Goal: Transaction & Acquisition: Purchase product/service

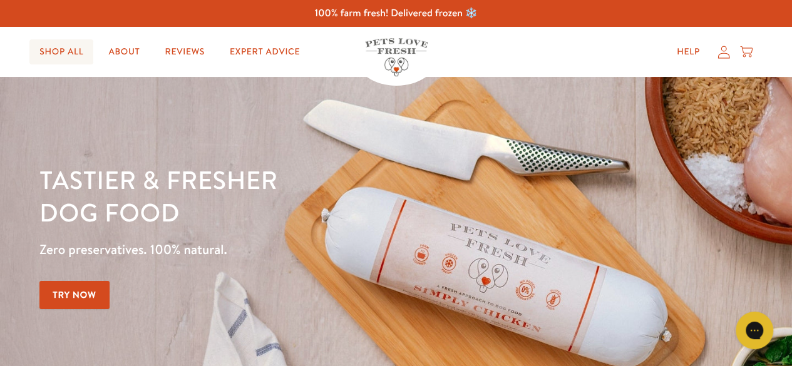
click at [70, 54] on link "Shop All" at bounding box center [61, 51] width 64 height 25
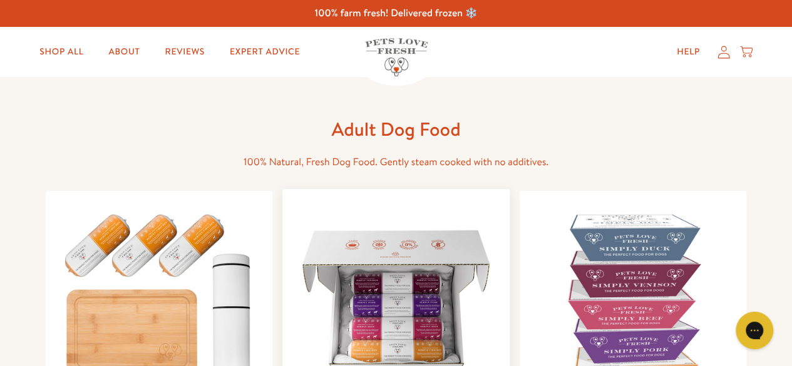
click at [410, 251] on img at bounding box center [395, 302] width 207 height 207
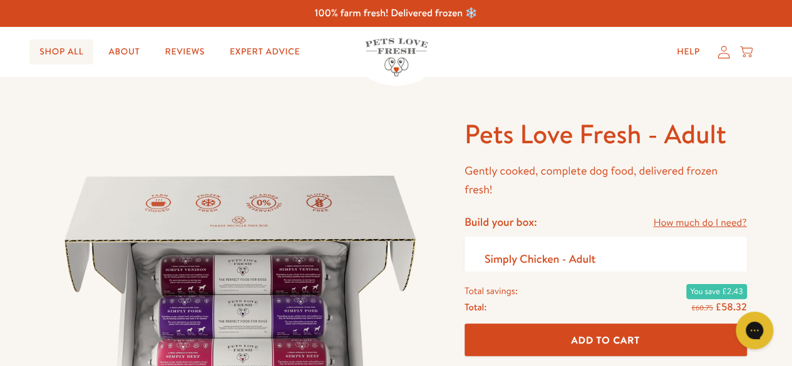
click at [71, 54] on link "Shop All" at bounding box center [61, 51] width 64 height 25
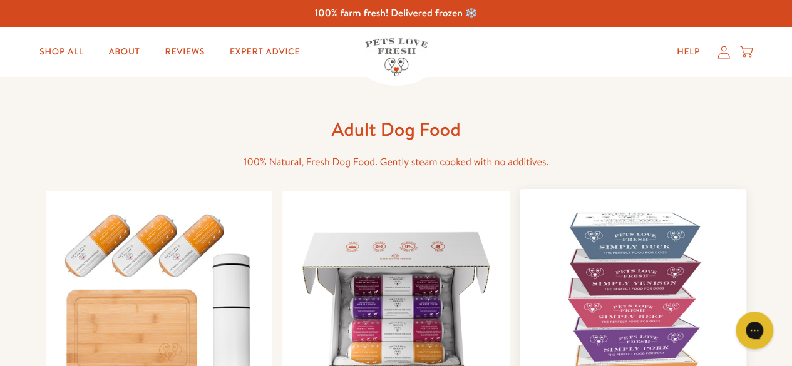
click at [621, 239] on img at bounding box center [633, 302] width 207 height 207
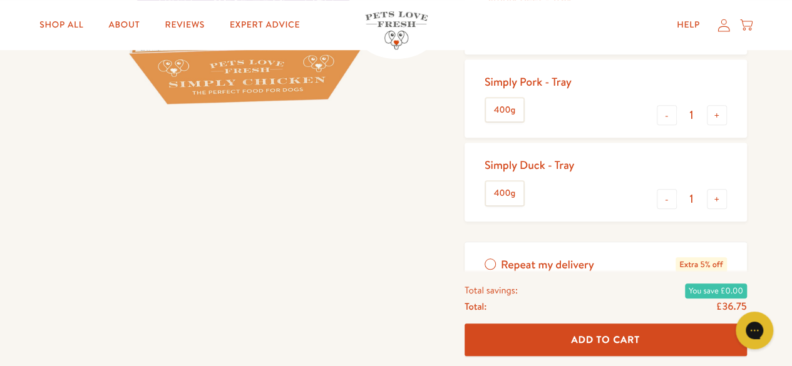
scroll to position [380, 0]
